Goal: Communication & Community: Participate in discussion

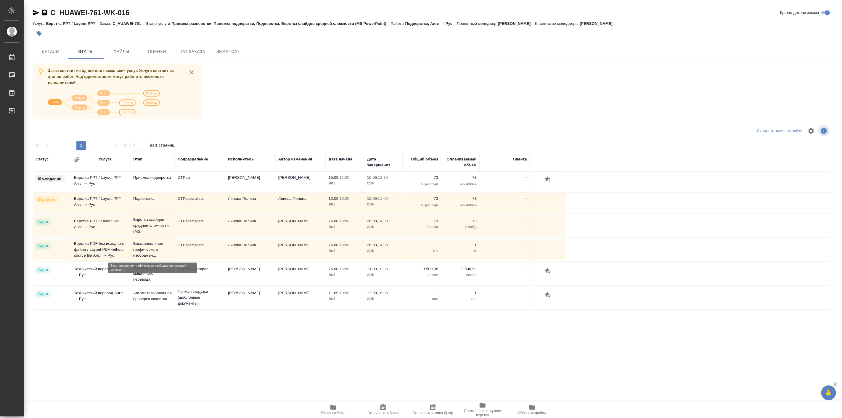
click at [155, 251] on p "Восстановление графического изображен..." at bounding box center [152, 250] width 39 height 18
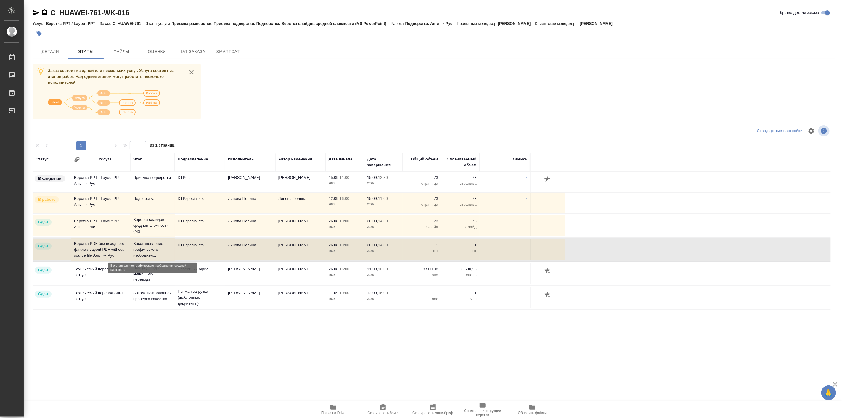
click at [155, 251] on p "Восстановление графического изображен..." at bounding box center [152, 250] width 39 height 18
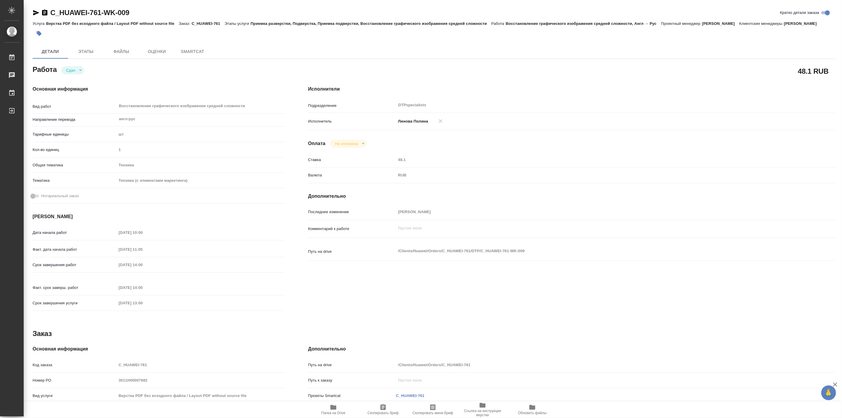
type textarea "x"
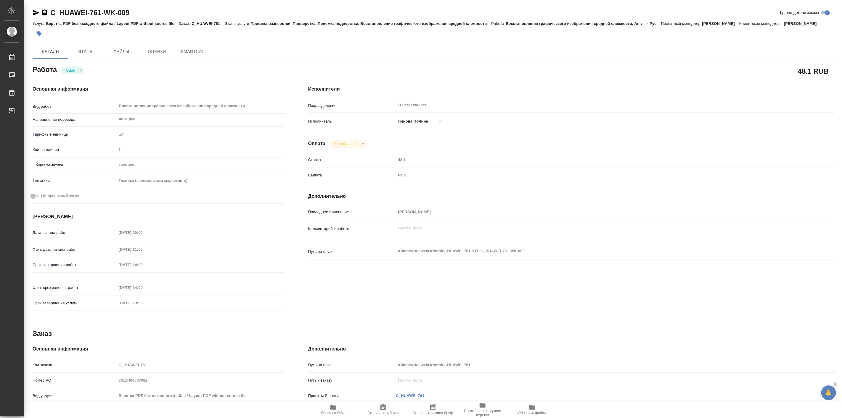
type textarea "x"
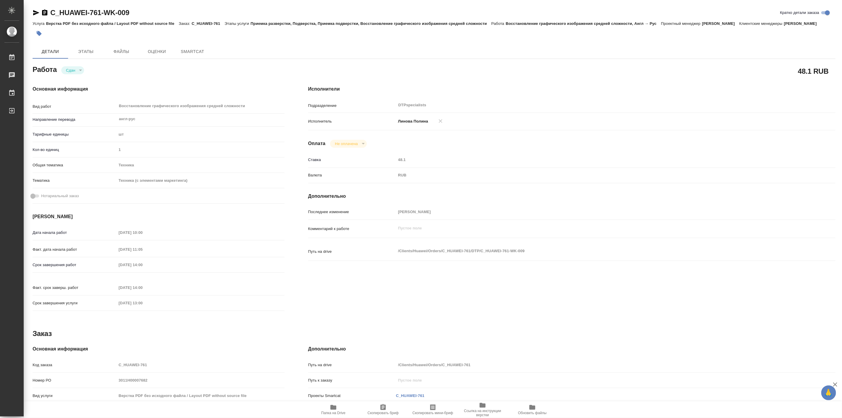
type textarea "x"
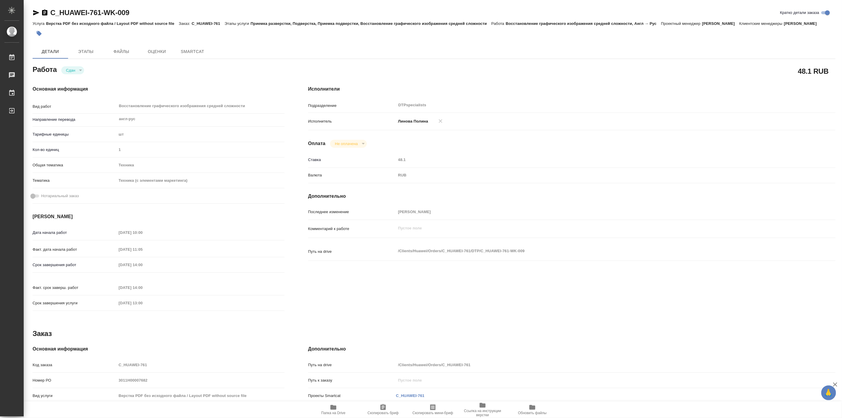
type textarea "x"
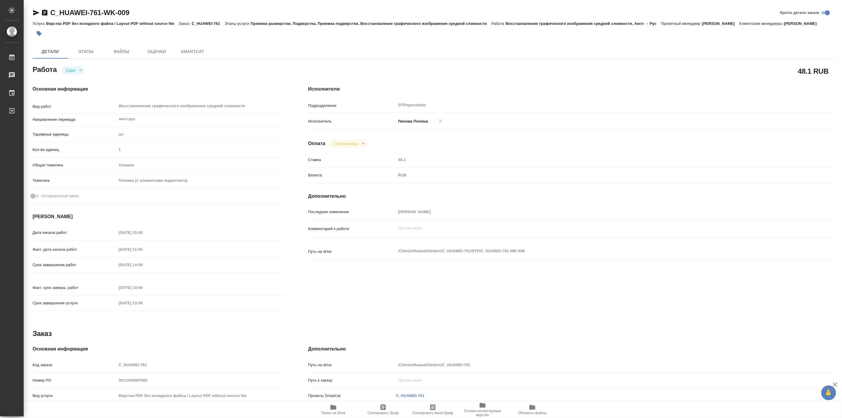
type textarea "x"
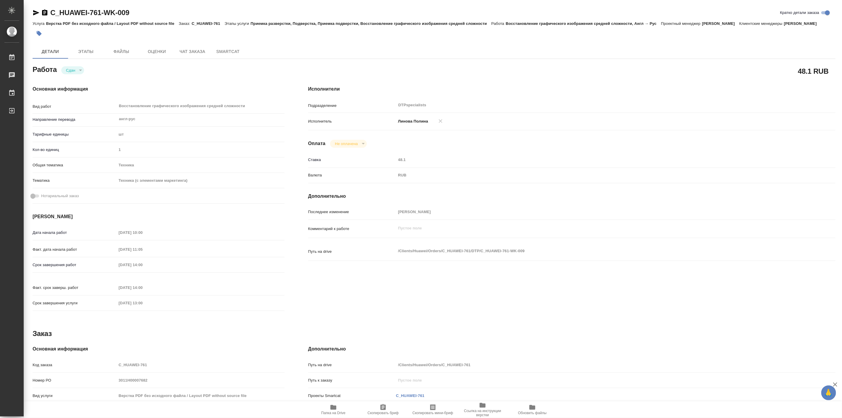
type textarea "x"
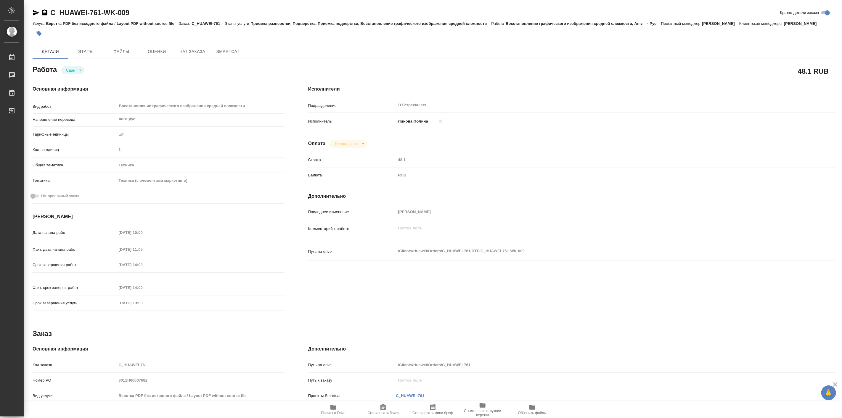
type textarea "x"
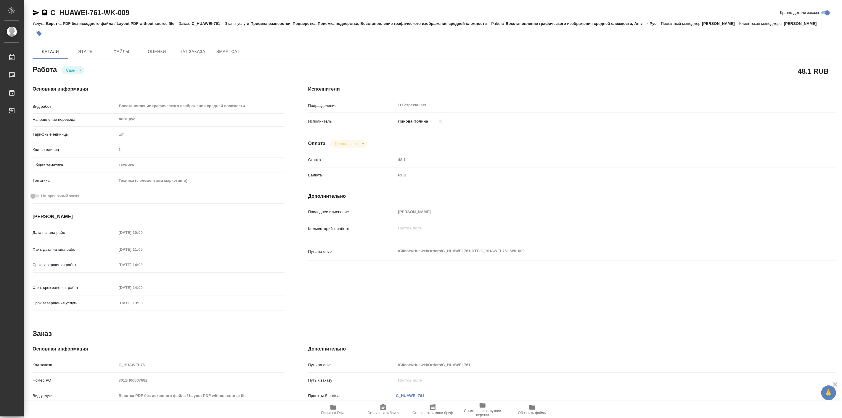
type textarea "x"
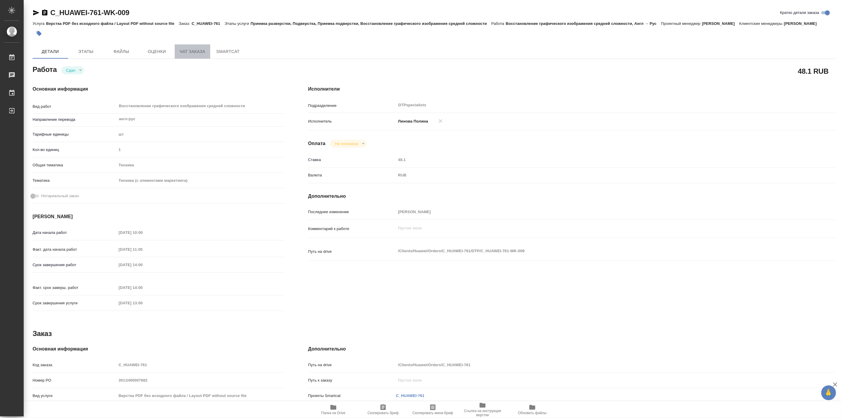
click at [201, 51] on span "Чат заказа" at bounding box center [192, 51] width 28 height 7
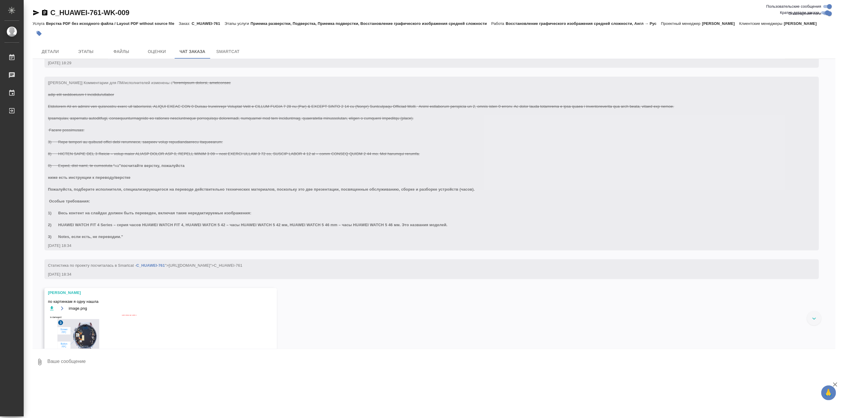
scroll to position [521, 0]
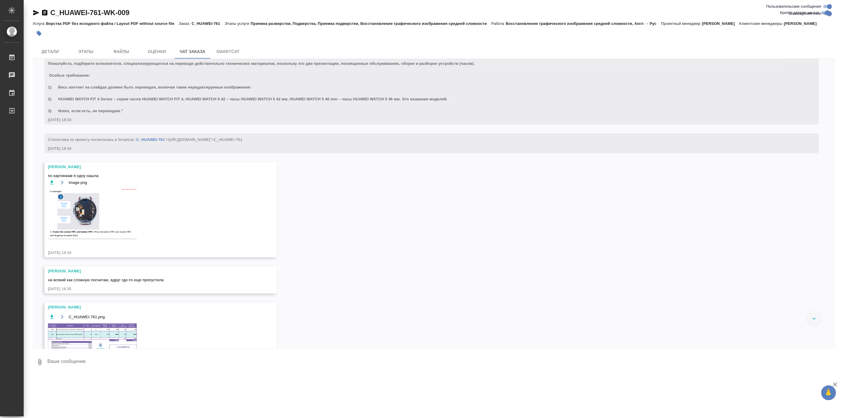
click at [89, 206] on img at bounding box center [92, 214] width 89 height 50
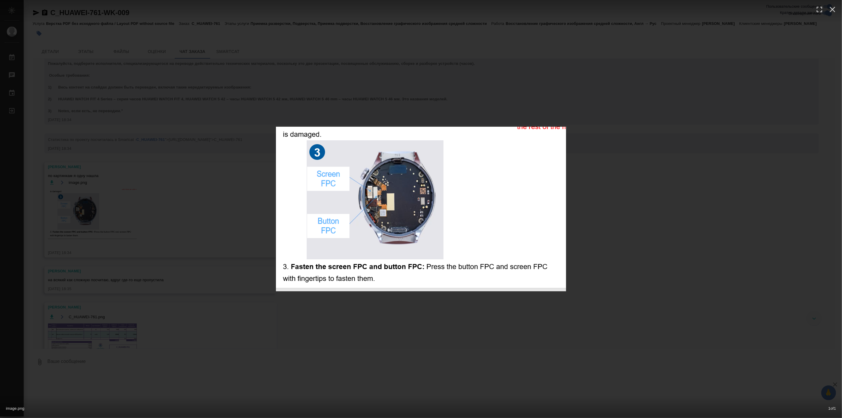
click at [697, 227] on div "image.png 1 of 1" at bounding box center [421, 209] width 842 height 418
